Goal: Task Accomplishment & Management: Manage account settings

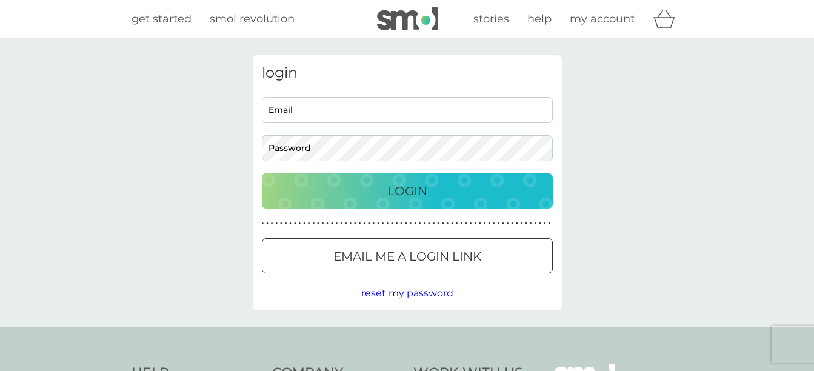
type input "[PERSON_NAME][EMAIL_ADDRESS][PERSON_NAME][DOMAIN_NAME]"
click at [373, 166] on div "login [PERSON_NAME][EMAIL_ADDRESS][PERSON_NAME][DOMAIN_NAME] Email Password Log…" at bounding box center [407, 182] width 309 height 255
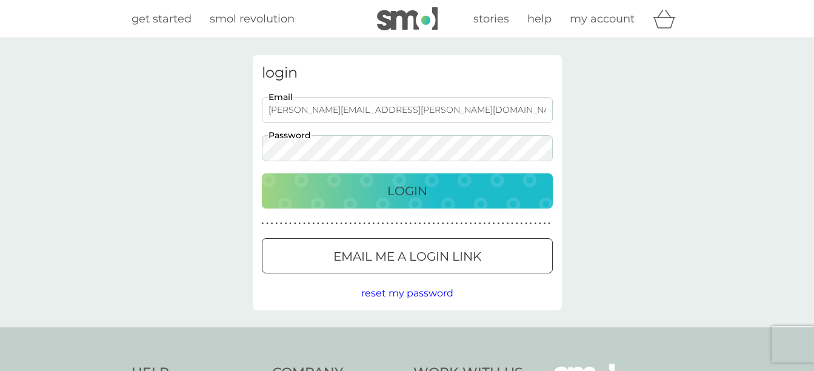
click at [407, 190] on p "Login" at bounding box center [407, 190] width 40 height 19
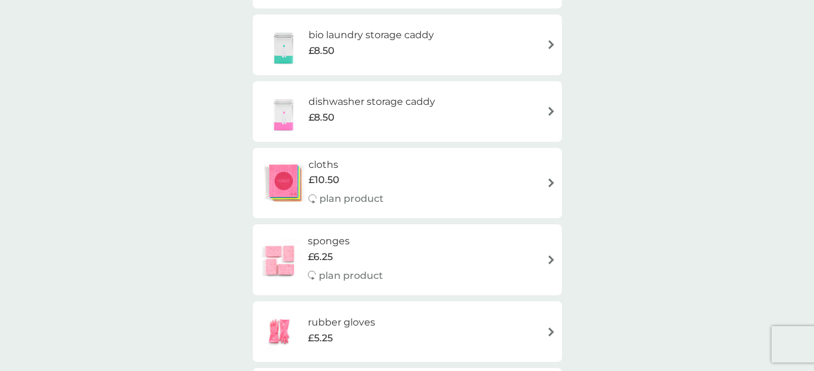
scroll to position [205, 0]
click at [551, 221] on div "smol shop all products Accessories Cleaning Dishwash Laundry Personal Care Spar…" at bounding box center [407, 143] width 309 height 586
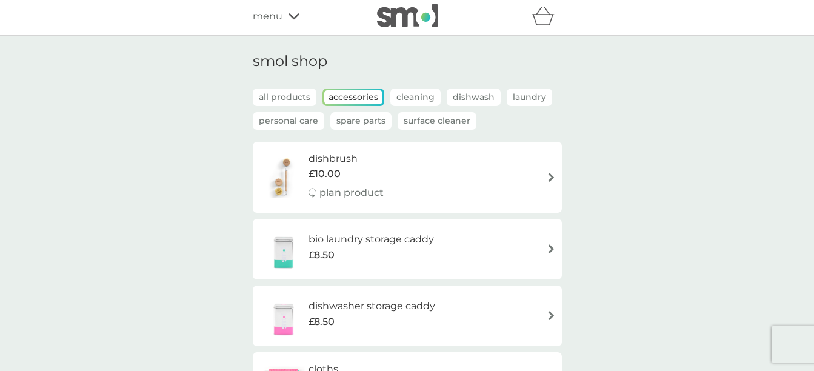
scroll to position [0, 0]
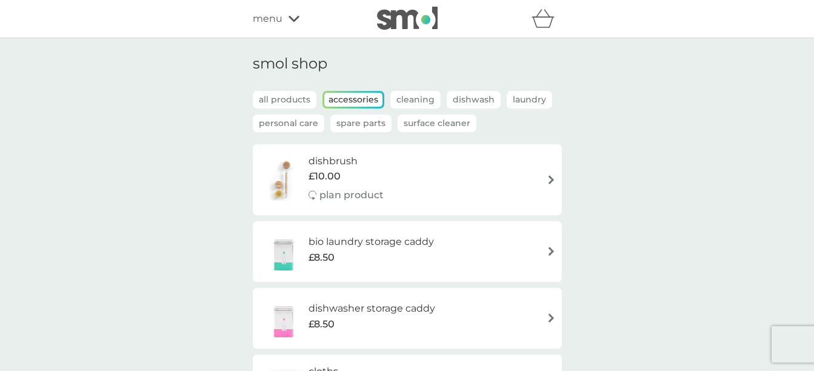
click at [287, 123] on p "Personal Care" at bounding box center [288, 123] width 71 height 18
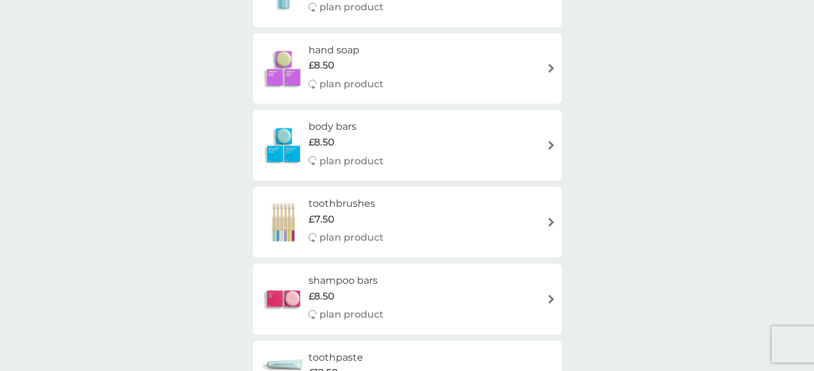
scroll to position [315, 0]
click at [550, 221] on img at bounding box center [550, 220] width 9 height 9
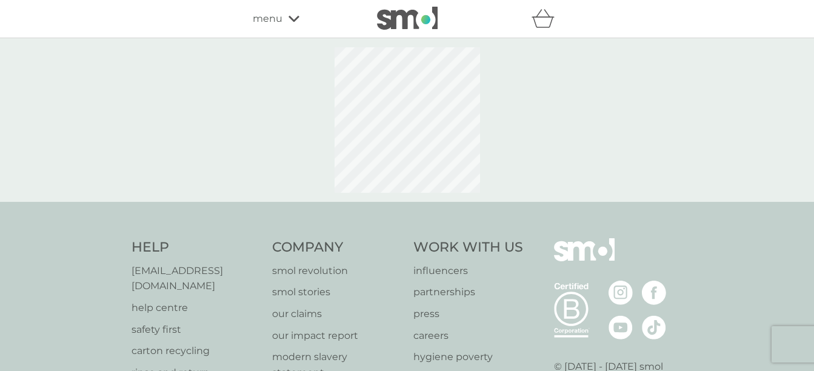
select select "119"
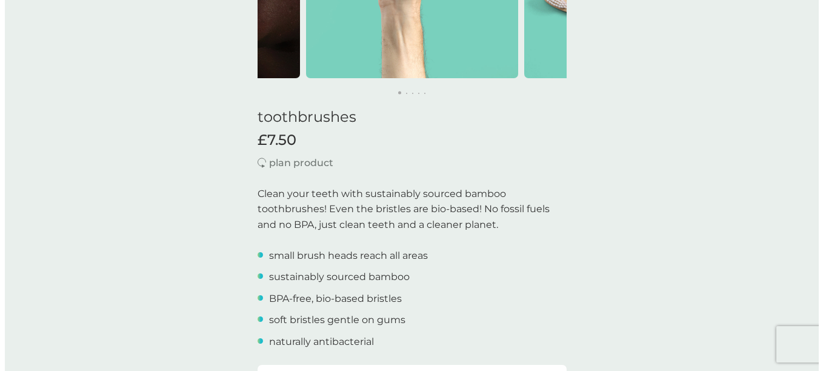
scroll to position [1, 0]
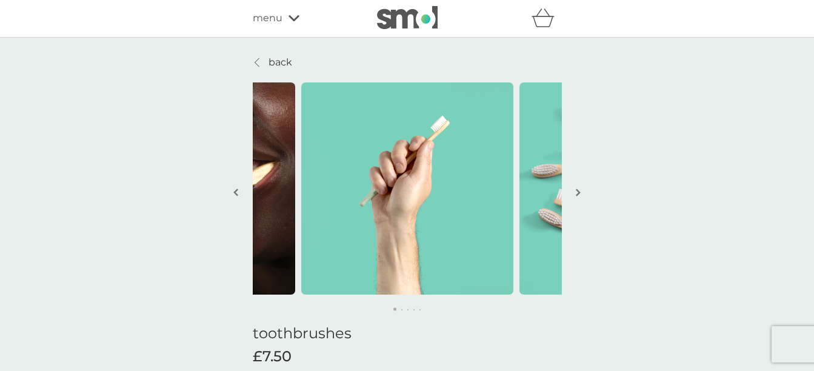
click at [279, 17] on span "menu" at bounding box center [268, 18] width 30 height 16
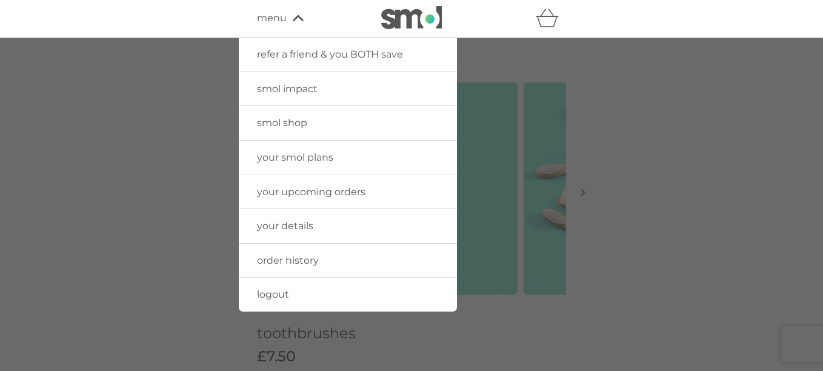
click at [311, 159] on span "your smol plans" at bounding box center [295, 157] width 76 height 12
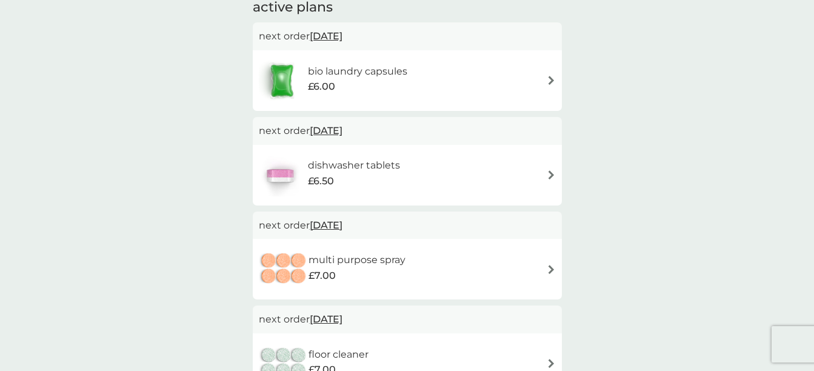
scroll to position [242, 0]
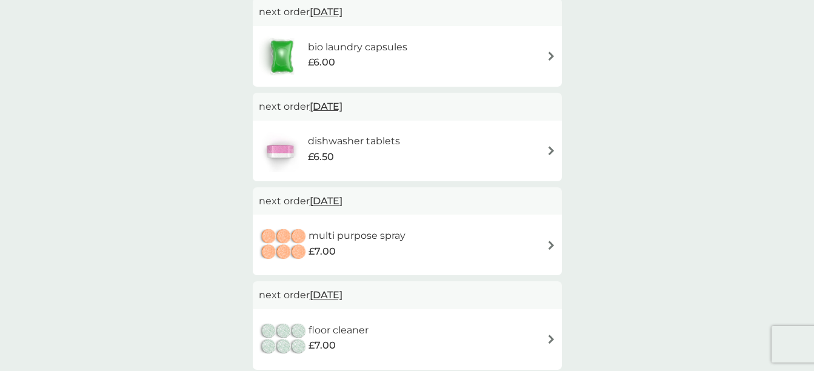
click at [550, 245] on img at bounding box center [550, 245] width 9 height 9
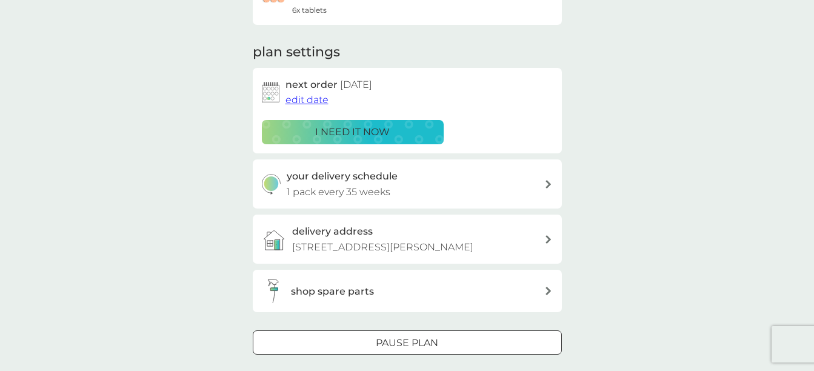
scroll to position [177, 0]
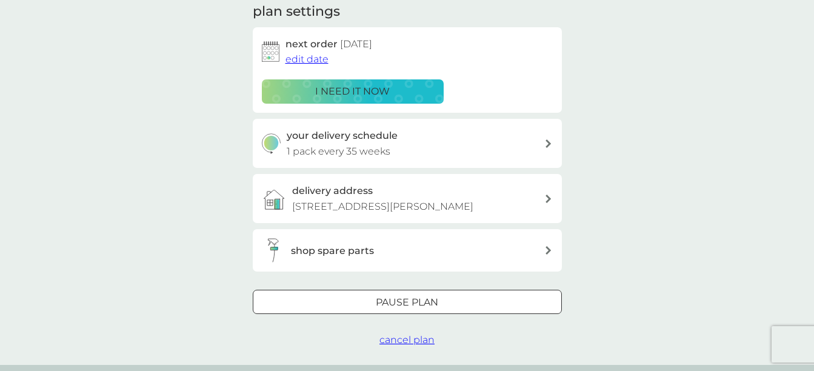
click at [546, 144] on icon at bounding box center [548, 143] width 6 height 8
select select "245"
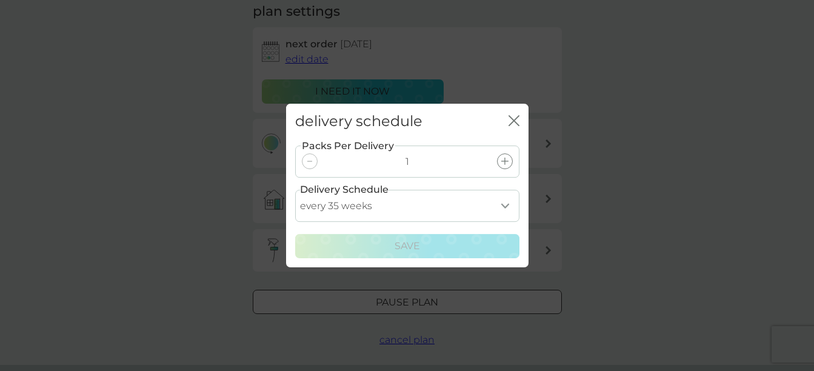
click at [507, 205] on select "every 1 week every 2 weeks every 3 weeks every 4 weeks every 5 weeks every 6 we…" at bounding box center [407, 206] width 224 height 32
click at [628, 95] on div "delivery schedule close Packs Per Delivery 1 Delivery Schedule every 1 week eve…" at bounding box center [407, 185] width 814 height 371
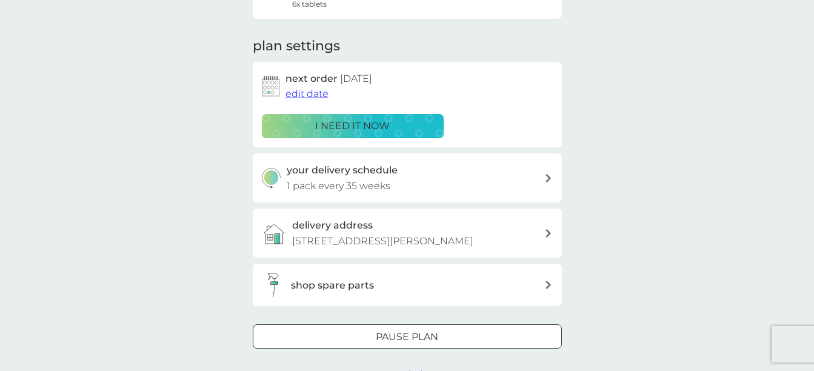
scroll to position [170, 0]
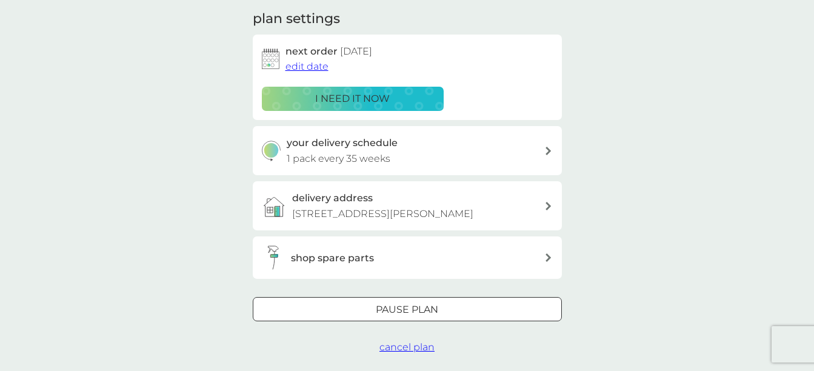
click at [412, 308] on div at bounding box center [407, 310] width 44 height 13
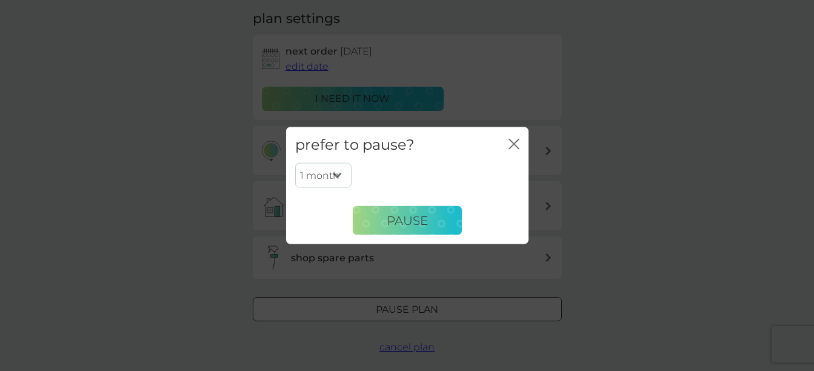
click at [339, 175] on select "1 month 2 months 3 months 4 months 5 months 6 months" at bounding box center [323, 174] width 56 height 25
select select "6"
click at [295, 162] on select "1 month 2 months 3 months 4 months 5 months 6 months" at bounding box center [323, 174] width 56 height 25
click at [411, 220] on span "Pause" at bounding box center [407, 220] width 41 height 15
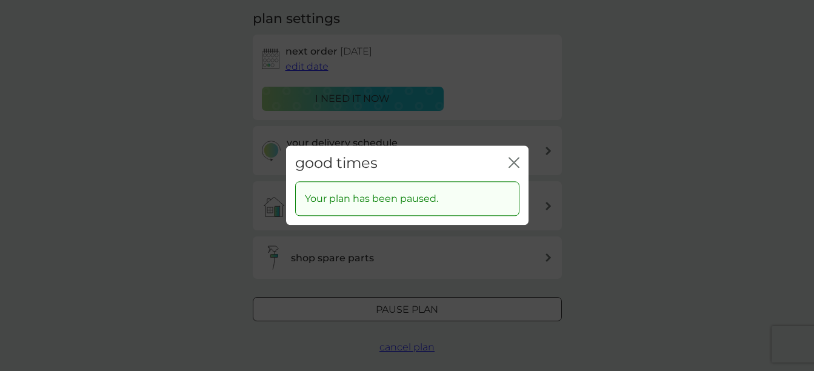
click at [509, 159] on icon "close" at bounding box center [511, 163] width 5 height 10
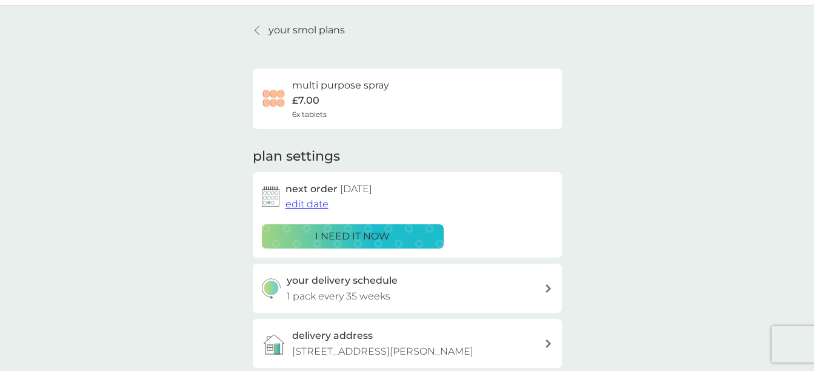
scroll to position [0, 0]
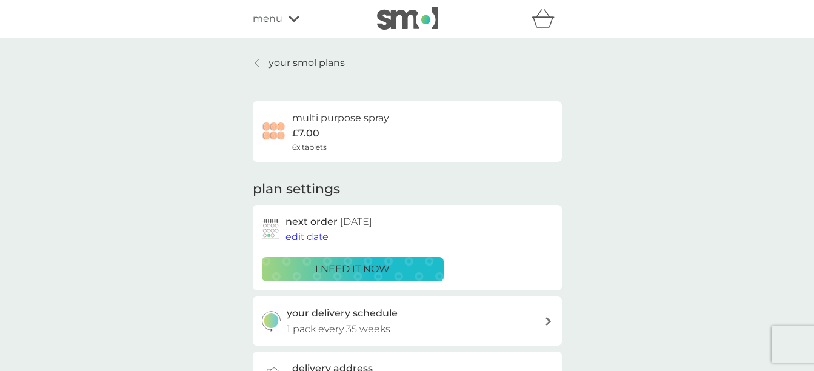
click at [258, 63] on icon at bounding box center [256, 63] width 5 height 10
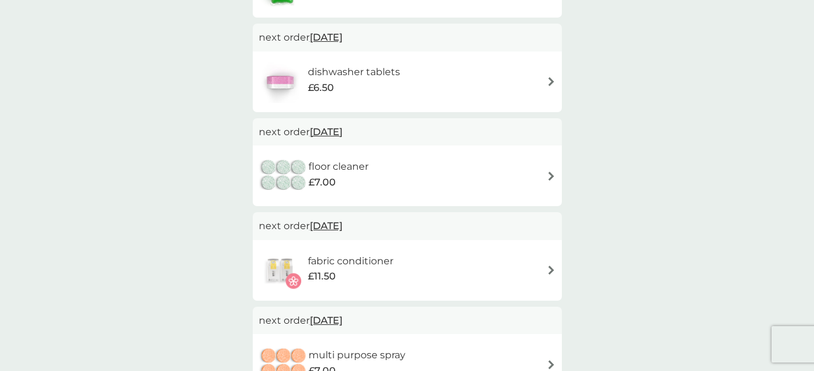
scroll to position [323, 0]
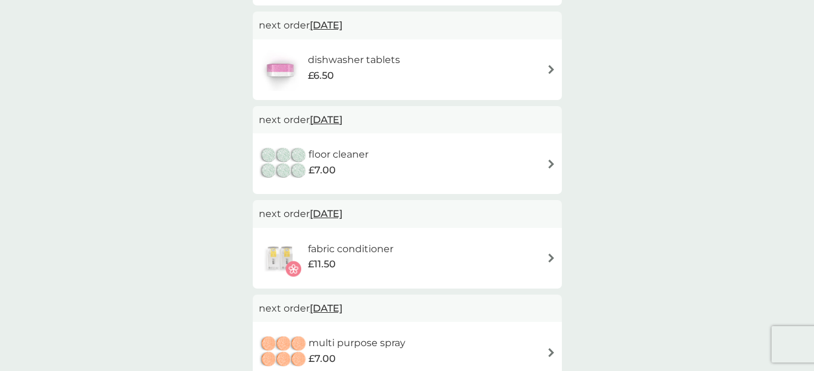
click at [549, 162] on img at bounding box center [550, 163] width 9 height 9
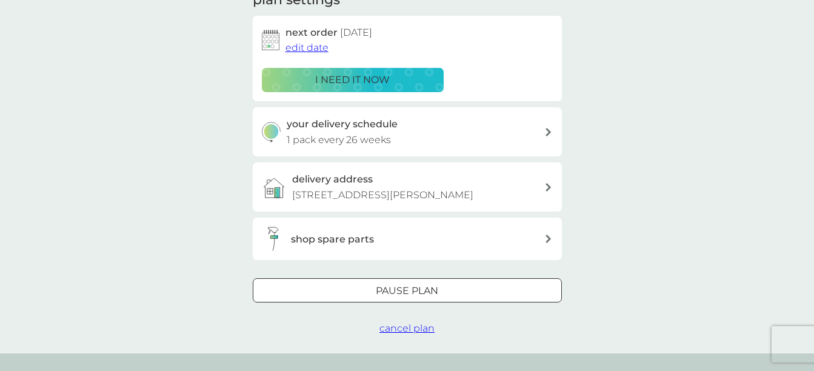
scroll to position [218, 0]
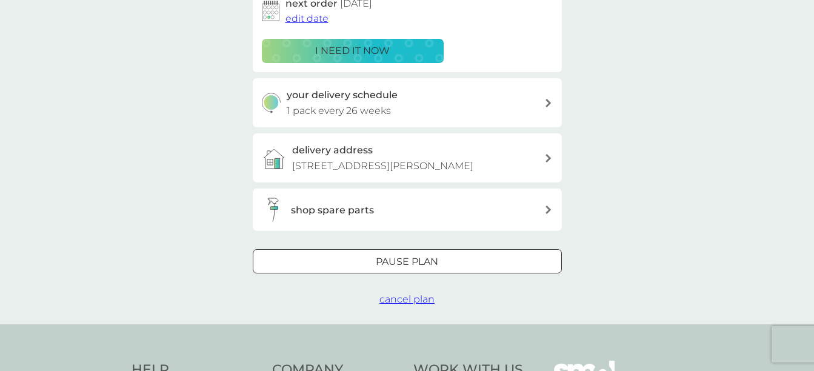
click at [422, 261] on div at bounding box center [422, 261] width 0 height 0
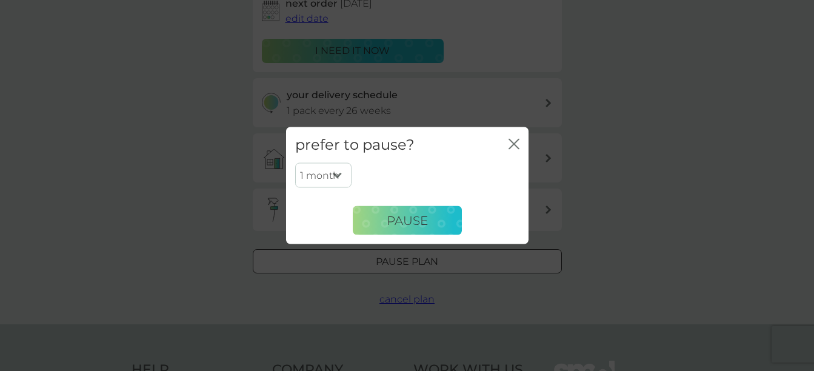
click at [339, 175] on select "1 month 2 months 3 months 4 months 5 months 6 months" at bounding box center [323, 174] width 56 height 25
select select "3"
click at [295, 162] on select "1 month 2 months 3 months 4 months 5 months 6 months" at bounding box center [323, 174] width 56 height 25
click at [403, 219] on span "Pause" at bounding box center [407, 220] width 41 height 15
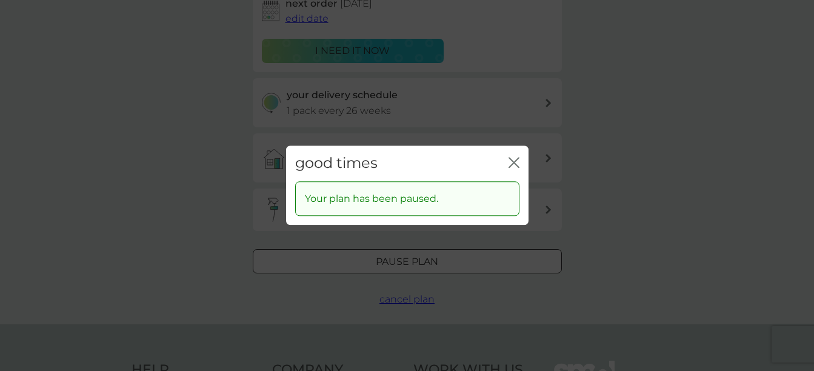
click at [514, 161] on icon "close" at bounding box center [516, 163] width 5 height 10
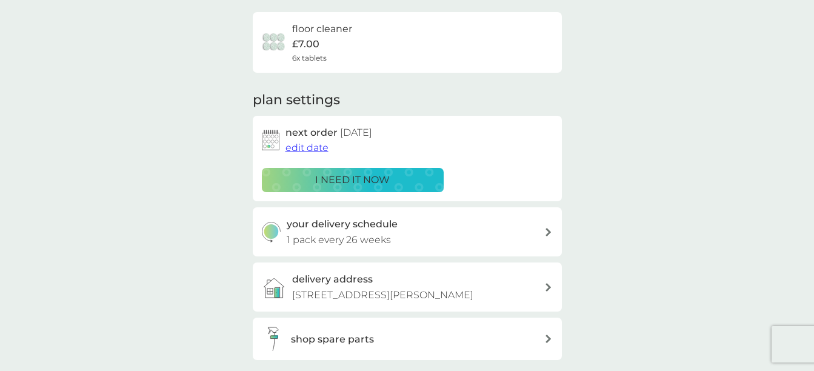
scroll to position [56, 0]
